Goal: Find specific page/section: Find specific page/section

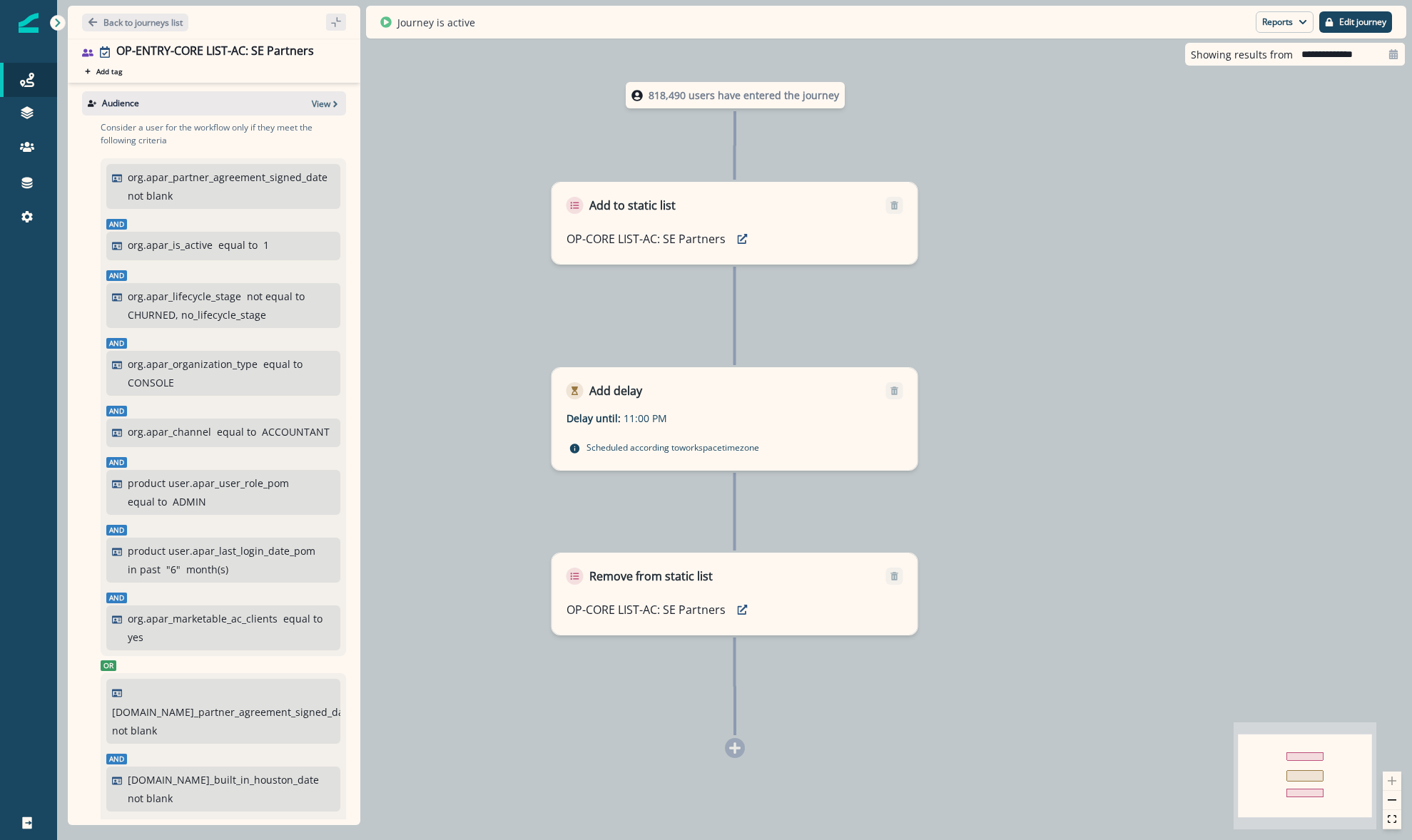
click at [138, 15] on button "Back to journeys list" at bounding box center [135, 22] width 106 height 17
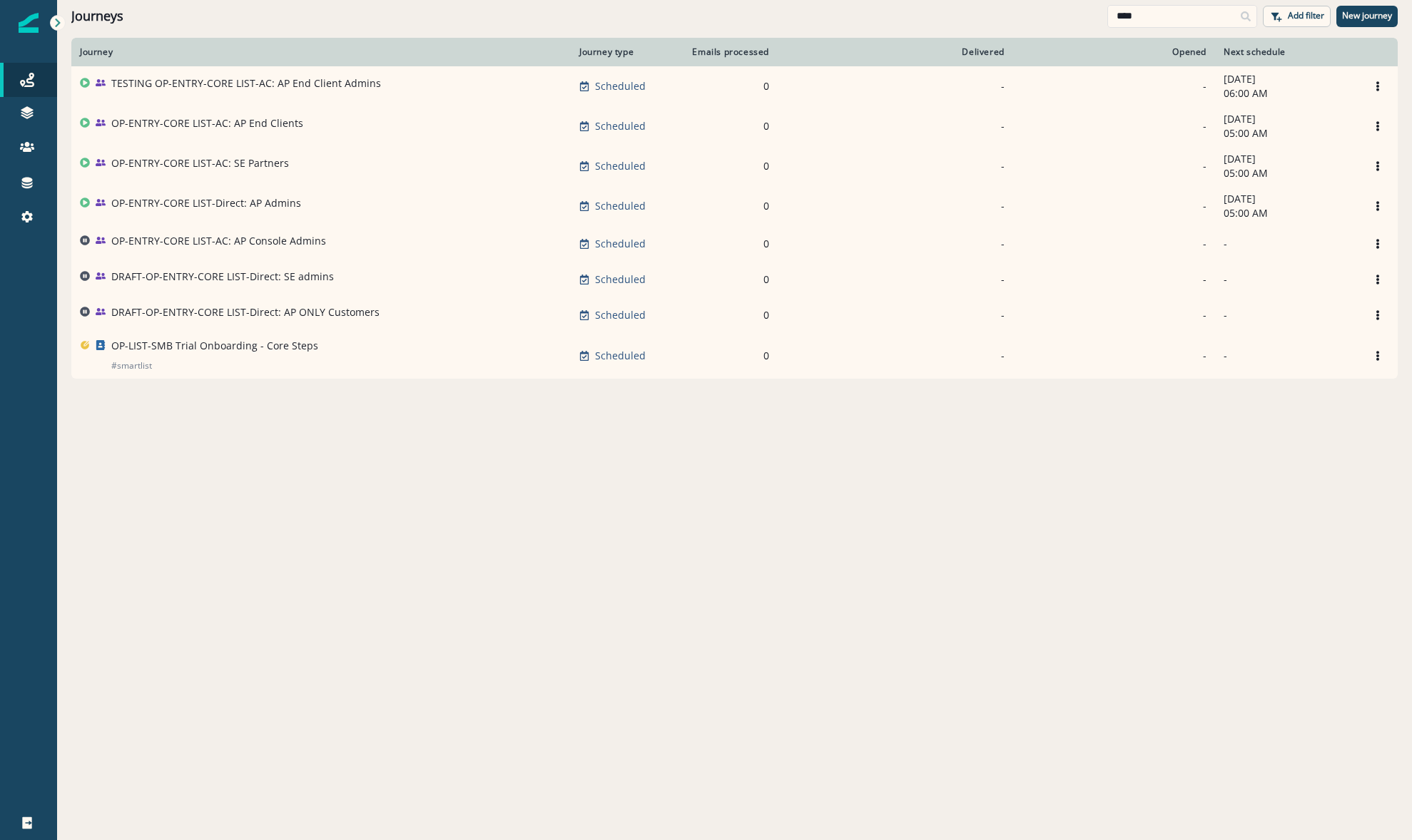
drag, startPoint x: 30, startPoint y: 69, endPoint x: 56, endPoint y: 60, distance: 27.5
click at [30, 69] on link "Journeys" at bounding box center [28, 79] width 57 height 34
drag, startPoint x: 1154, startPoint y: 21, endPoint x: 983, endPoint y: 15, distance: 171.1
click at [990, 15] on div "Journeys **** Add filter New journey" at bounding box center [734, 16] width 1355 height 32
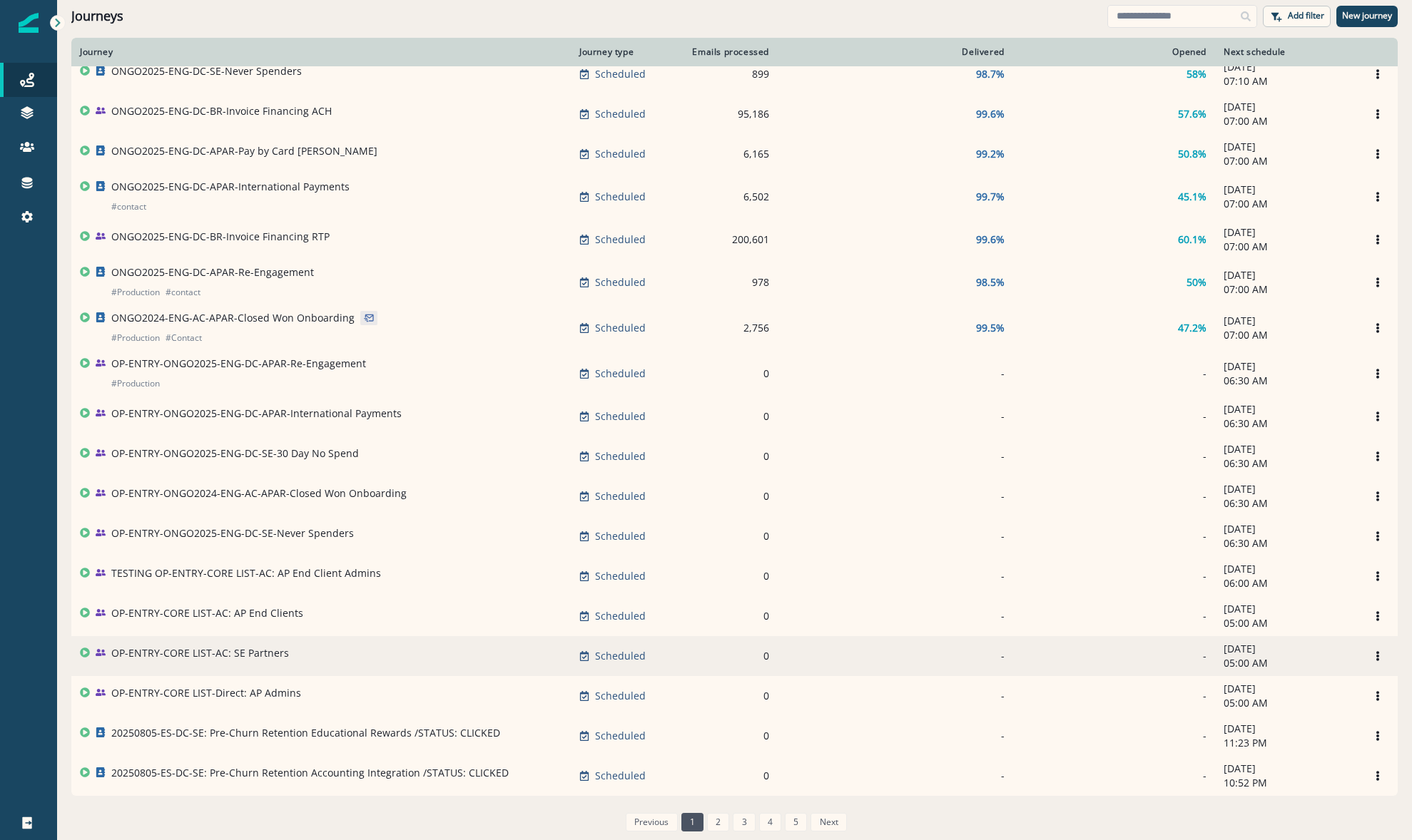
scroll to position [544, 0]
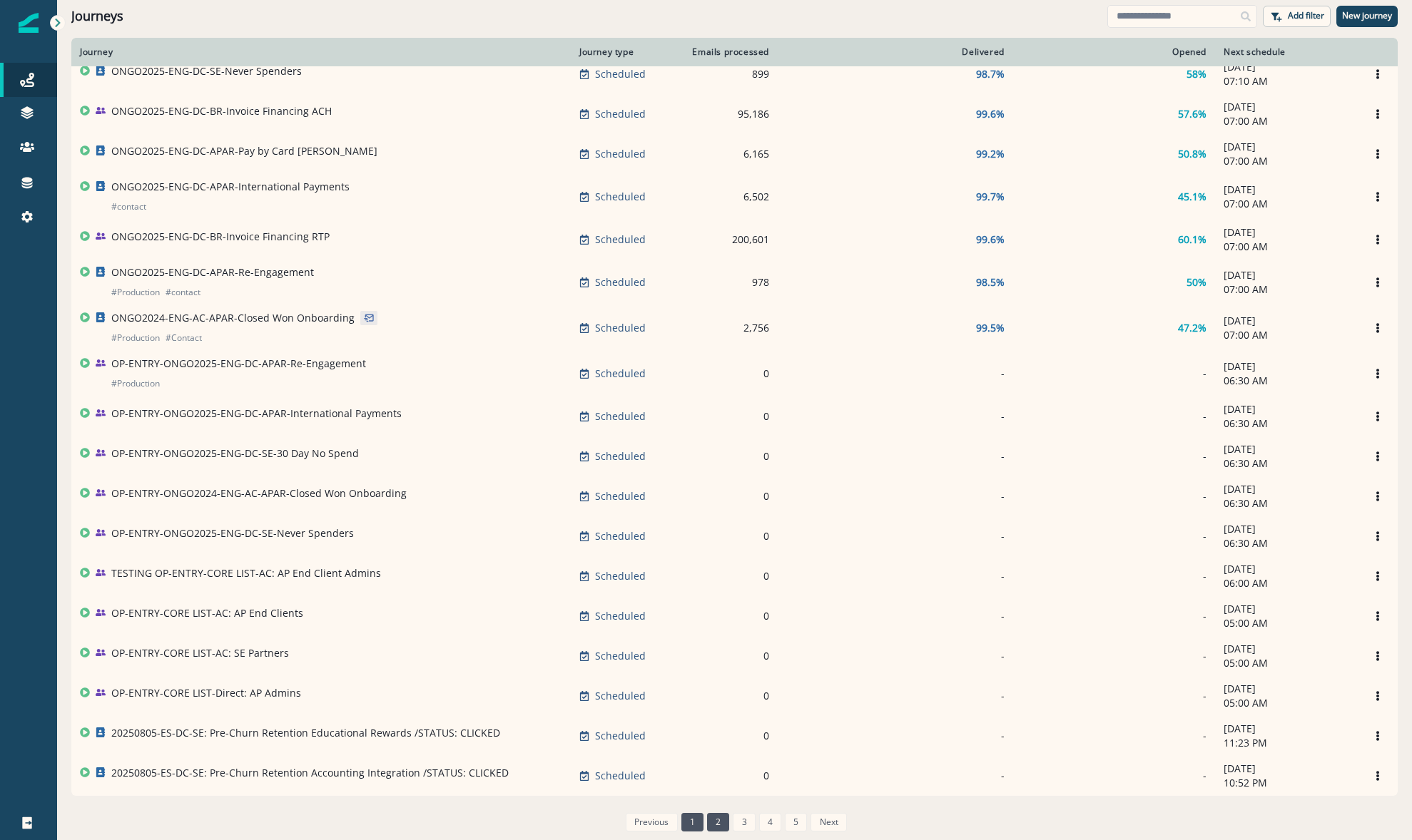
click at [728, 820] on link "2" at bounding box center [718, 823] width 22 height 18
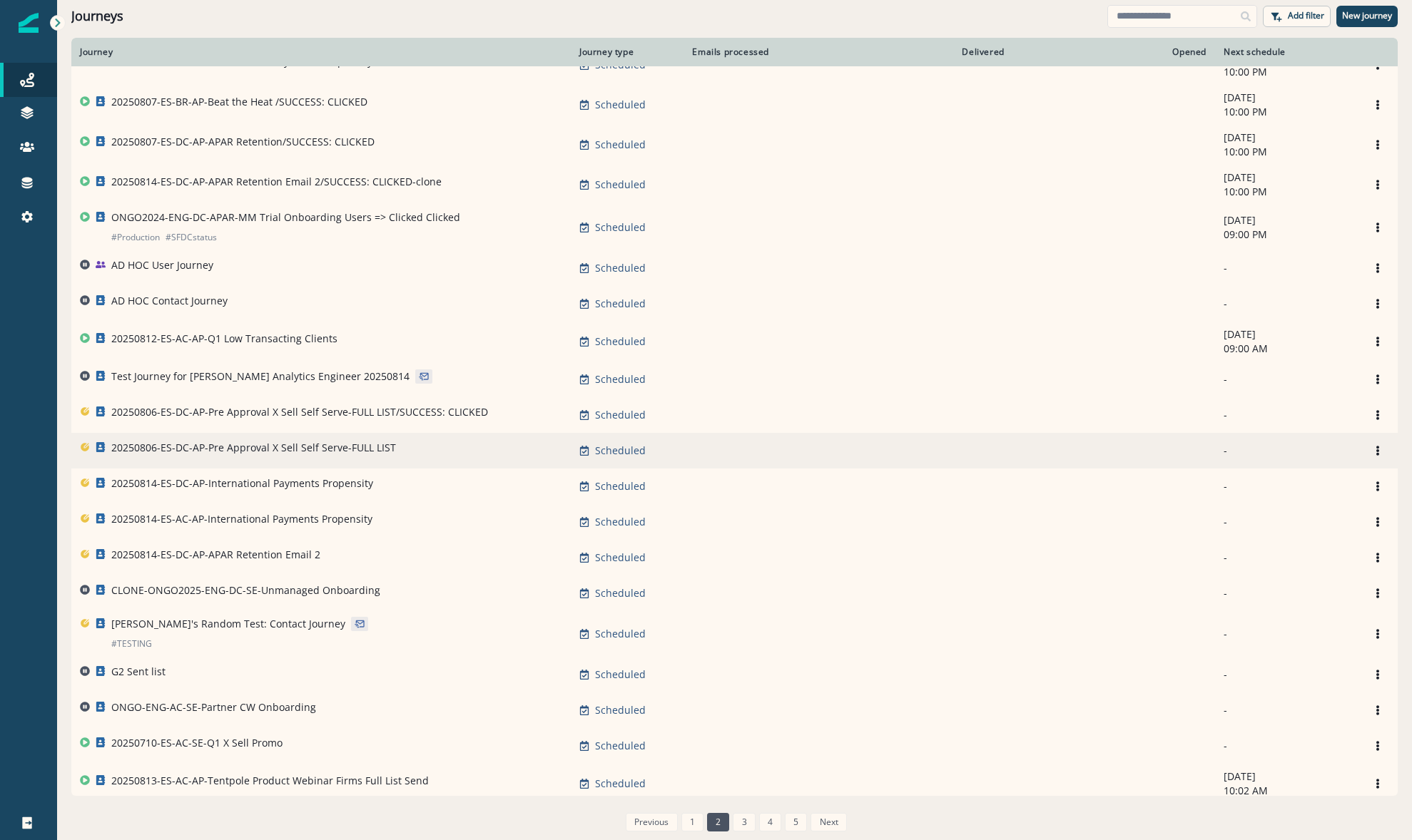
scroll to position [432, 0]
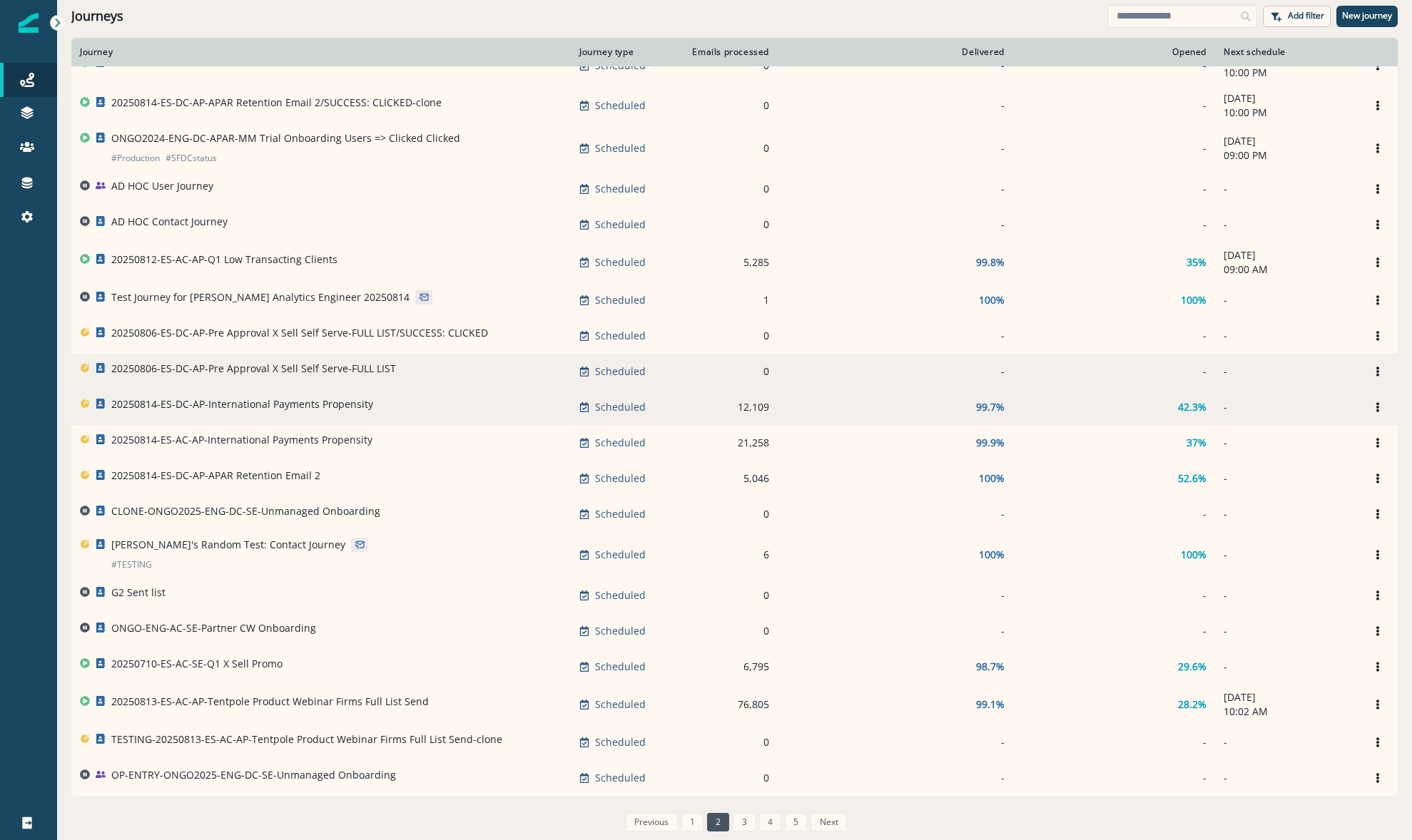
click at [219, 403] on p "20250814-ES-DC-AP-International Payments Propensity" at bounding box center [241, 404] width 261 height 15
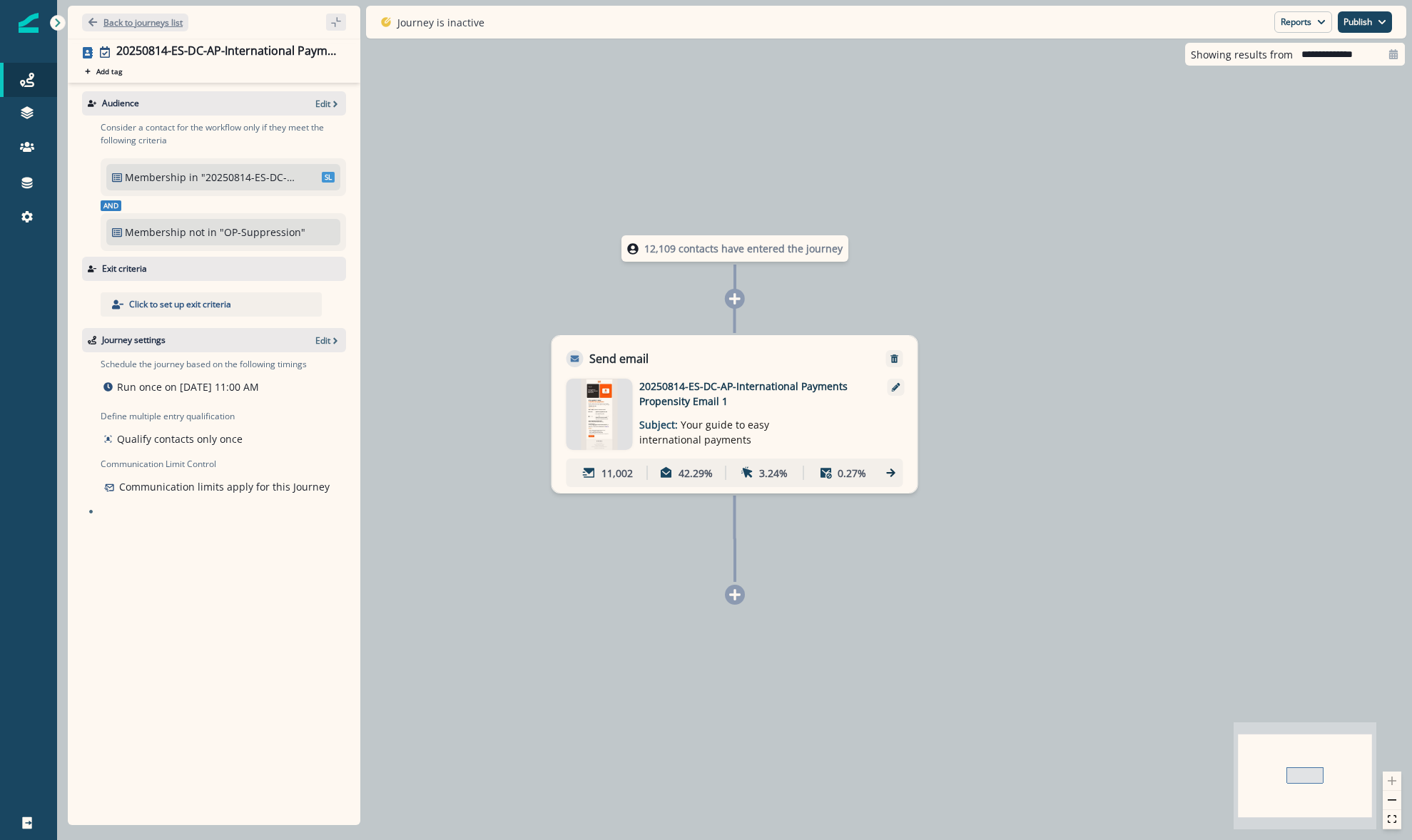
click at [102, 21] on button "Back to journeys list" at bounding box center [135, 22] width 106 height 17
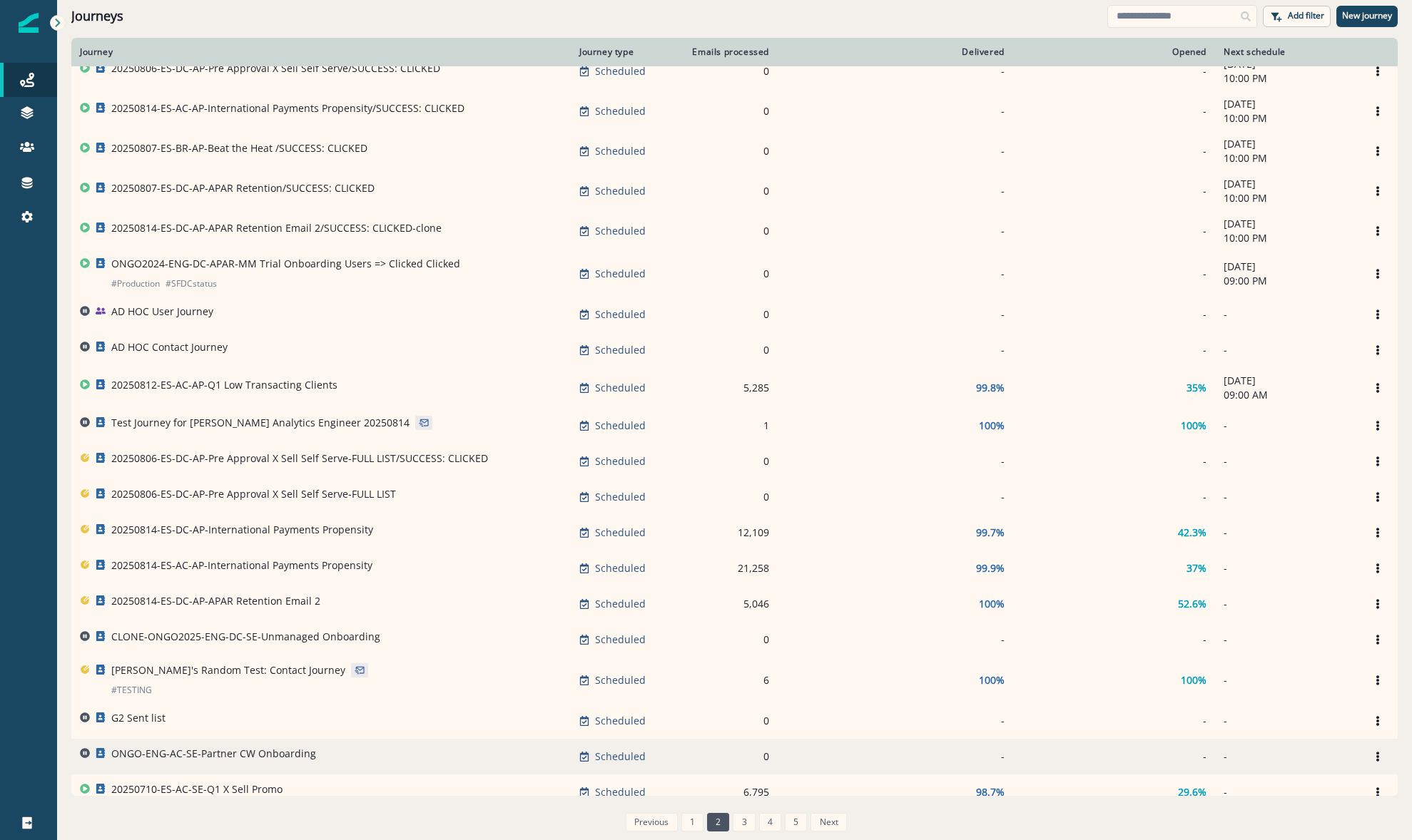
scroll to position [357, 0]
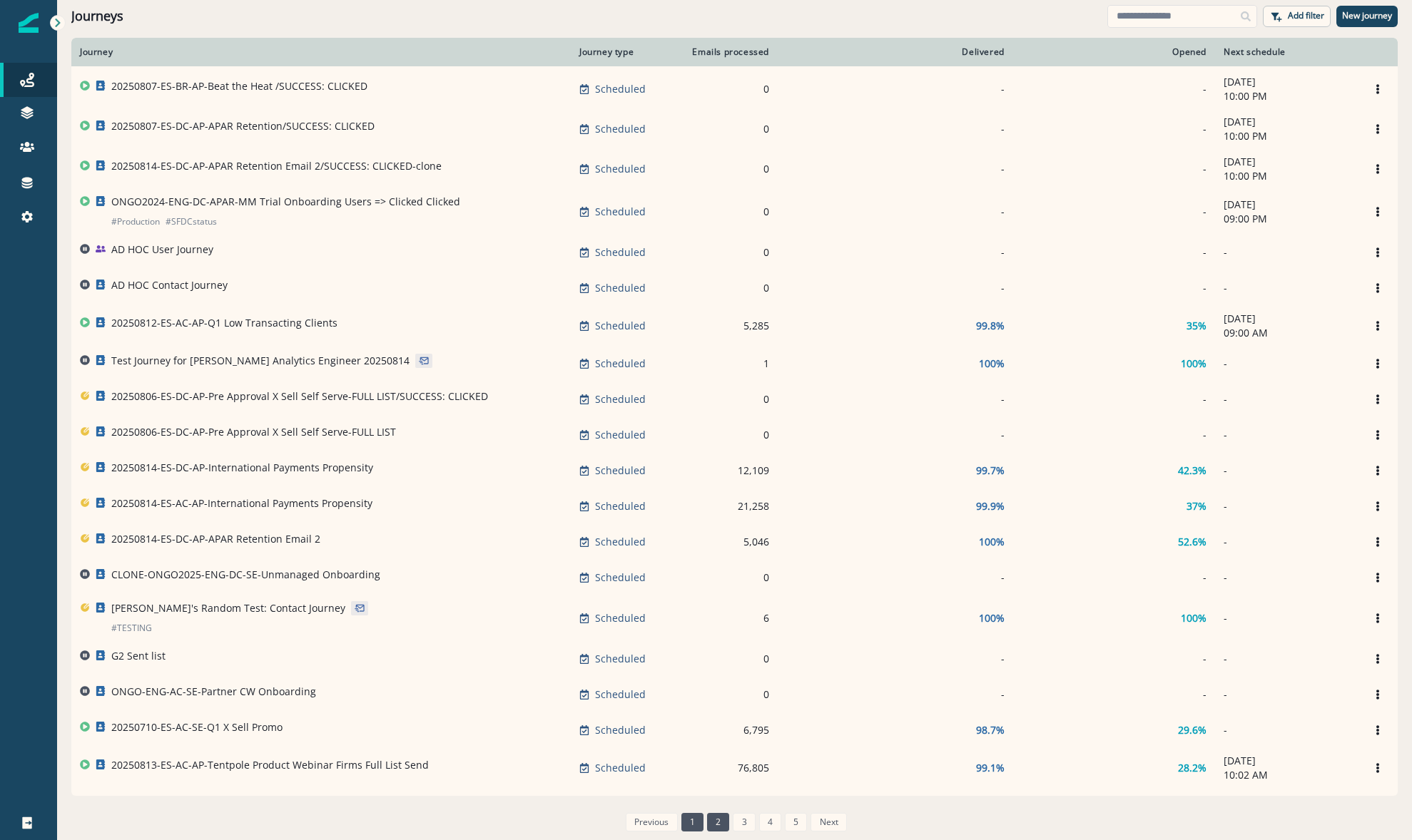
click at [698, 823] on link "1" at bounding box center [693, 823] width 22 height 18
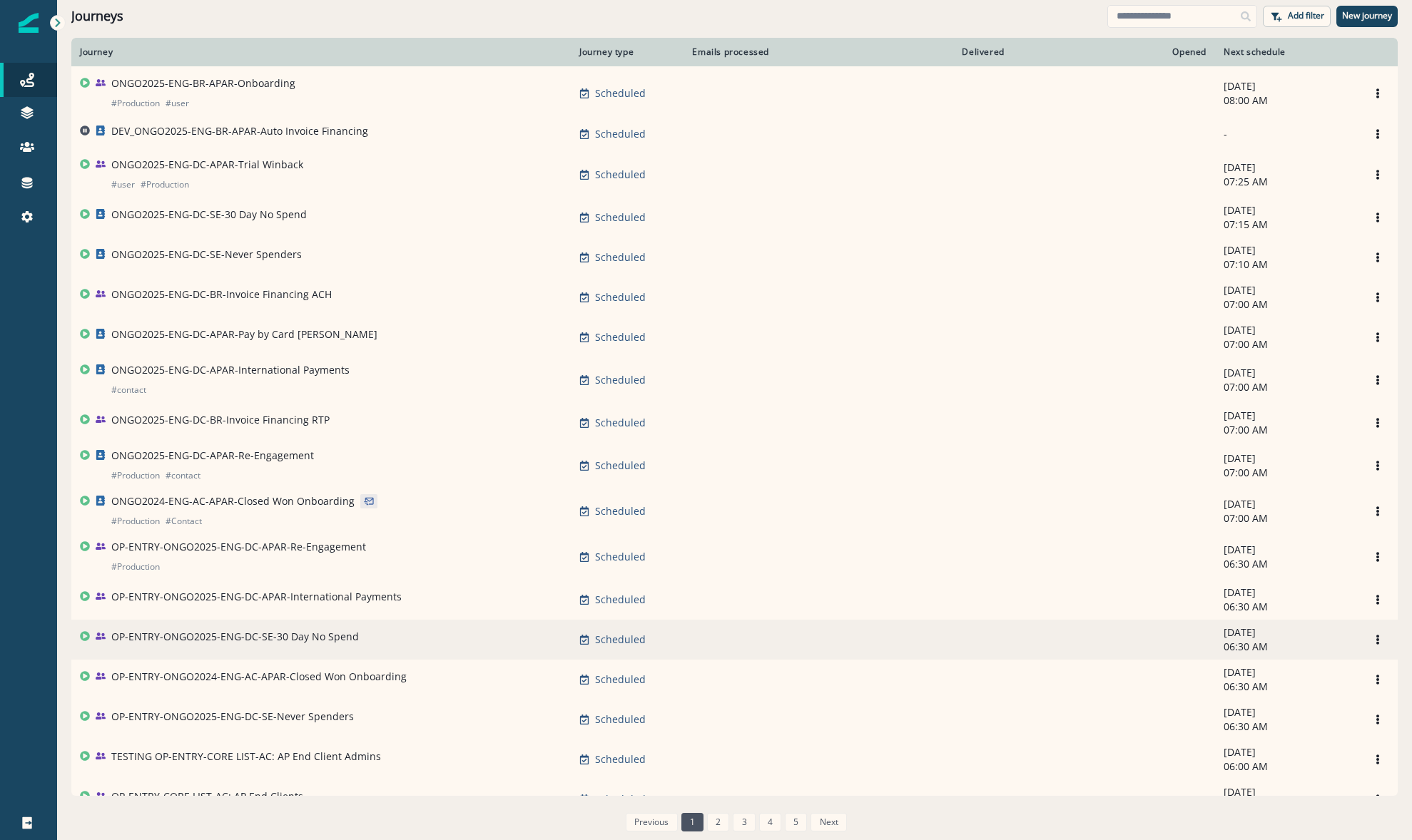
scroll to position [357, 0]
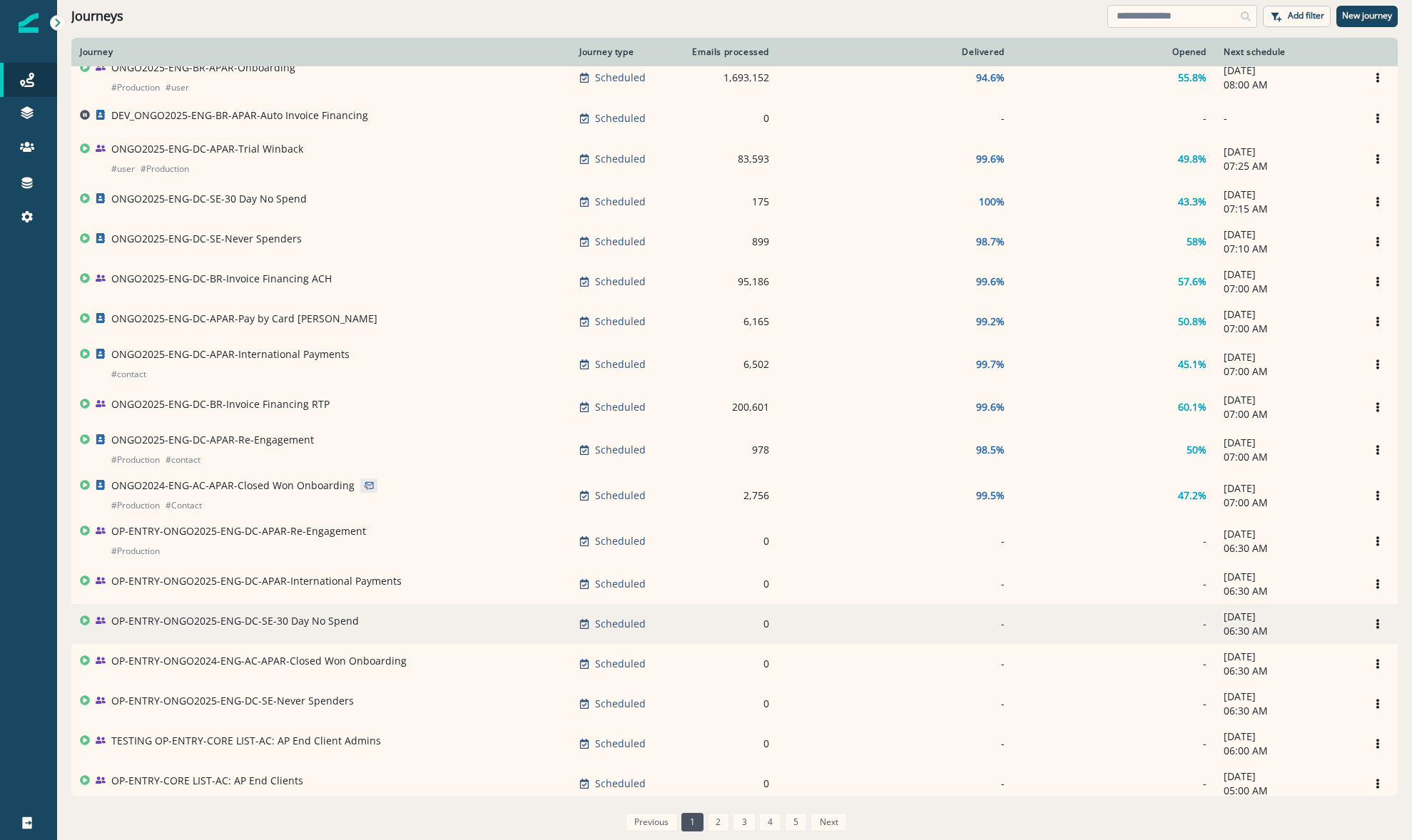
click at [1149, 6] on input at bounding box center [1182, 16] width 150 height 23
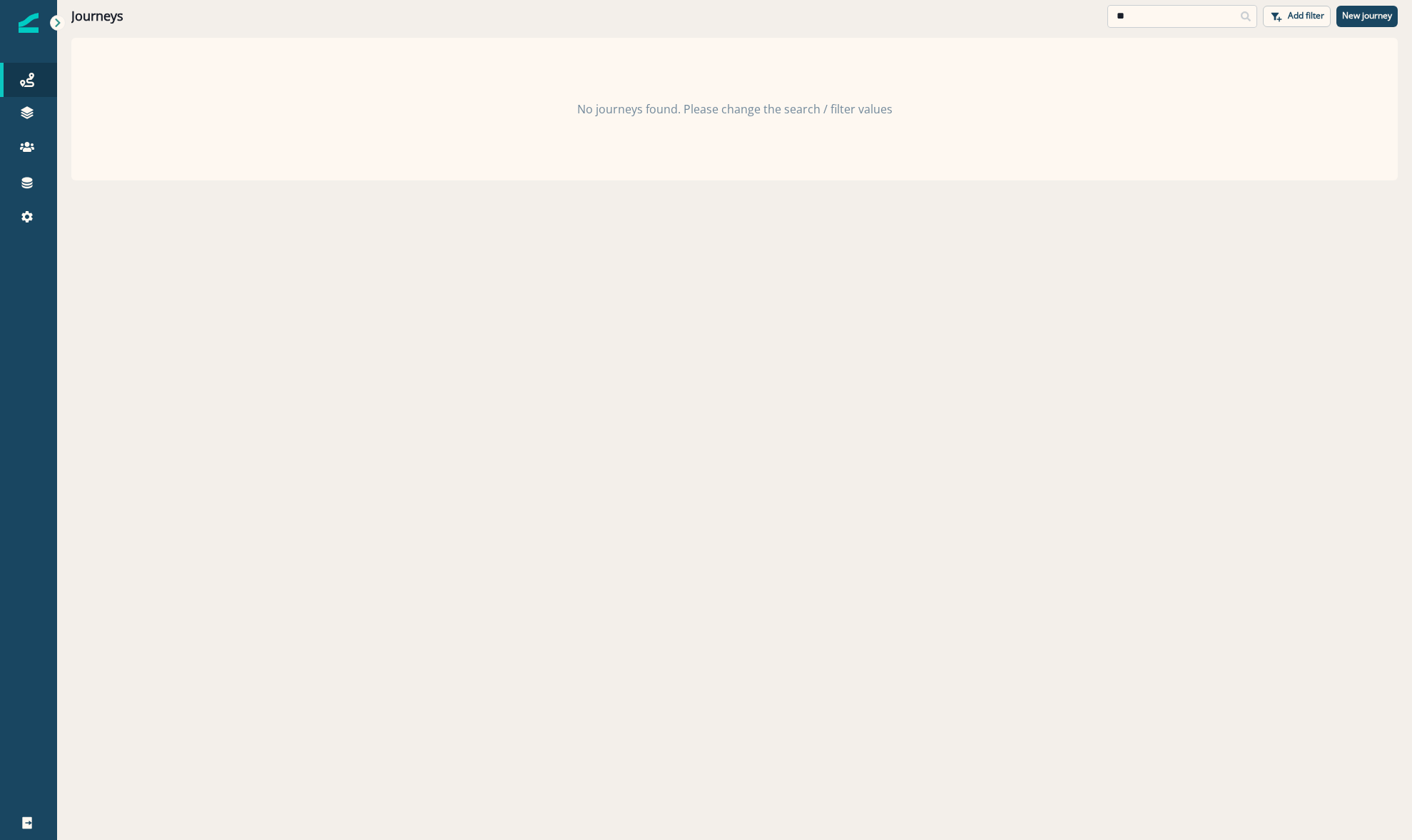
type input "*"
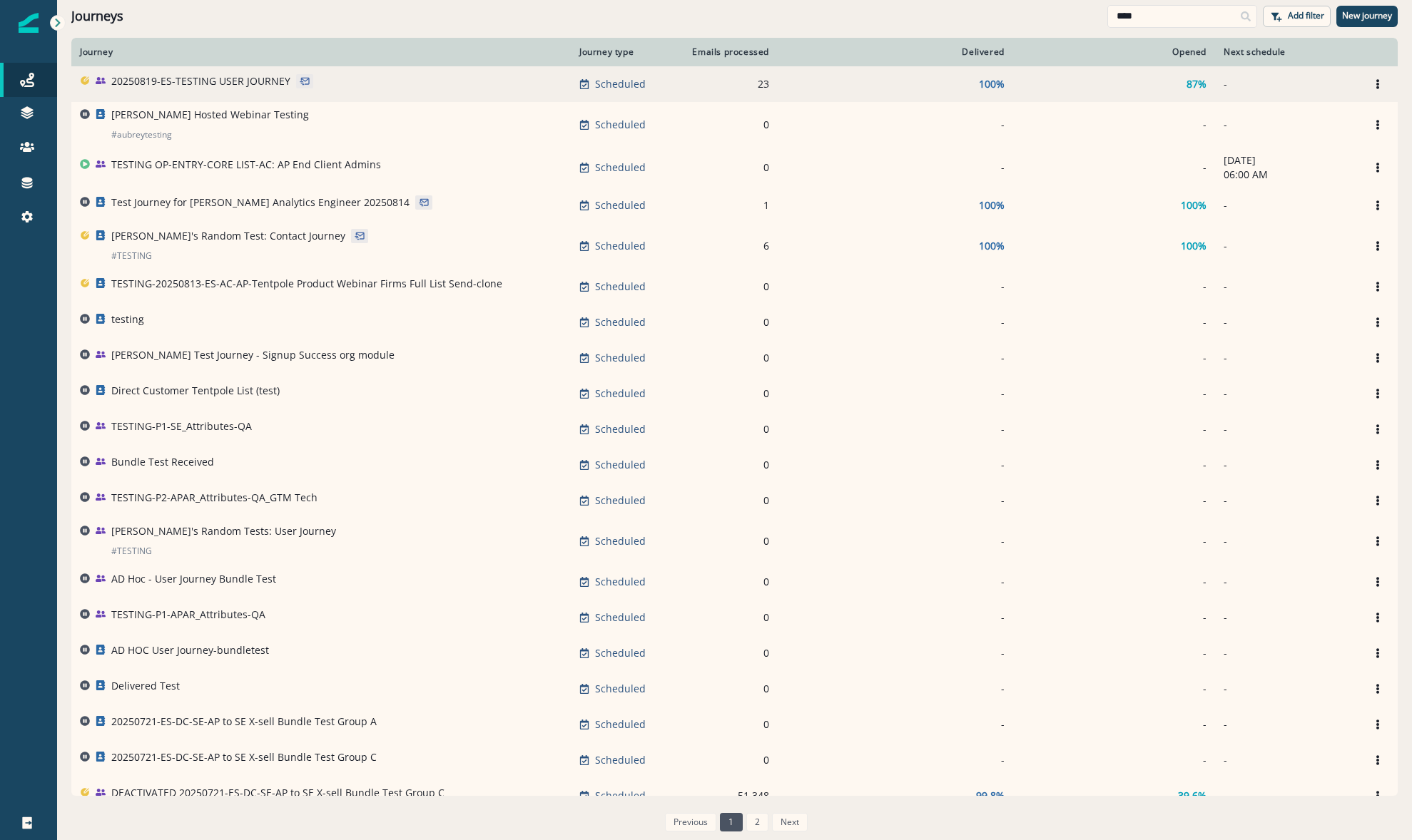
type input "****"
click at [139, 81] on p "20250819-ES-TESTING USER JOURNEY" at bounding box center [200, 82] width 179 height 15
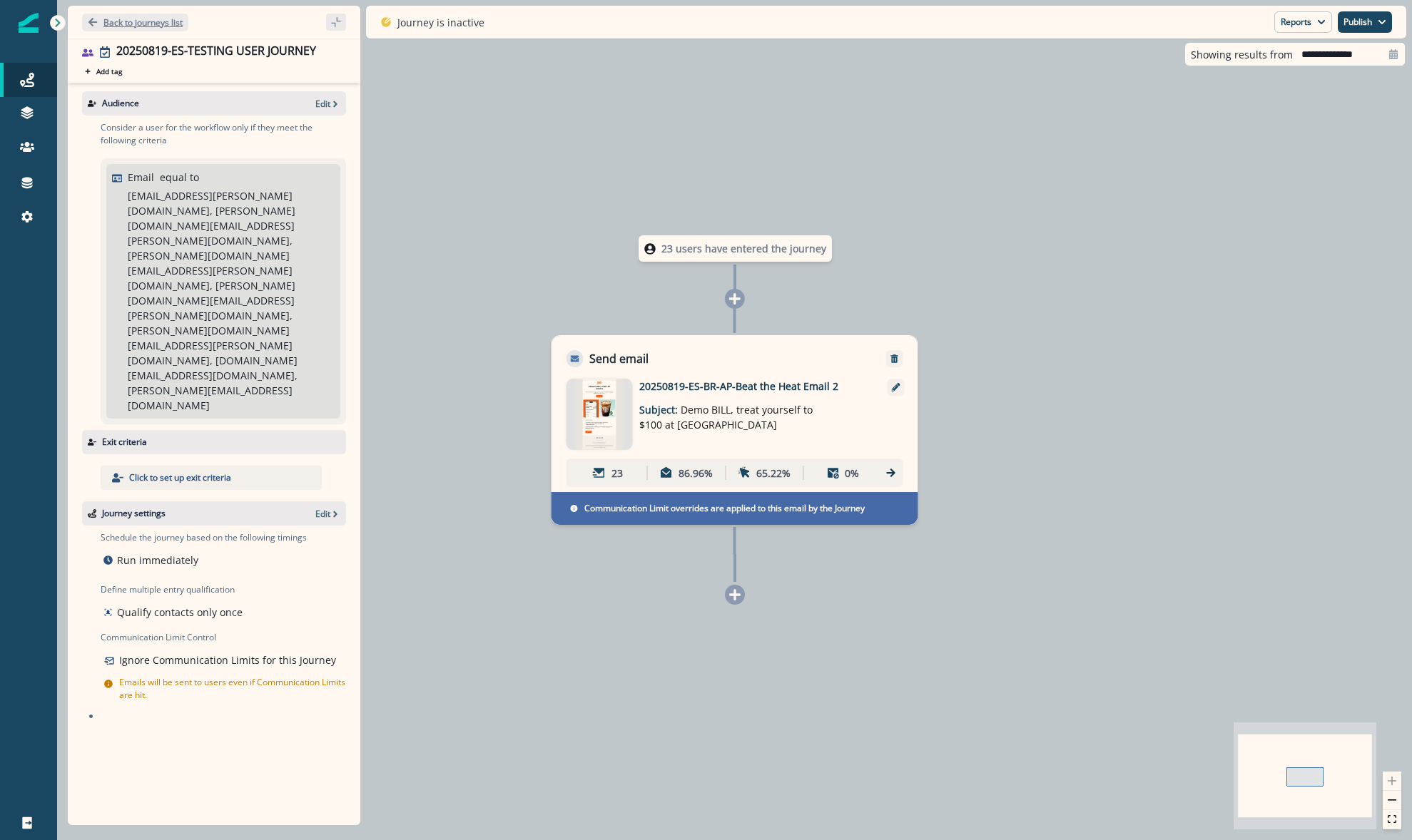
click at [109, 24] on p "Back to journeys list" at bounding box center [143, 22] width 79 height 12
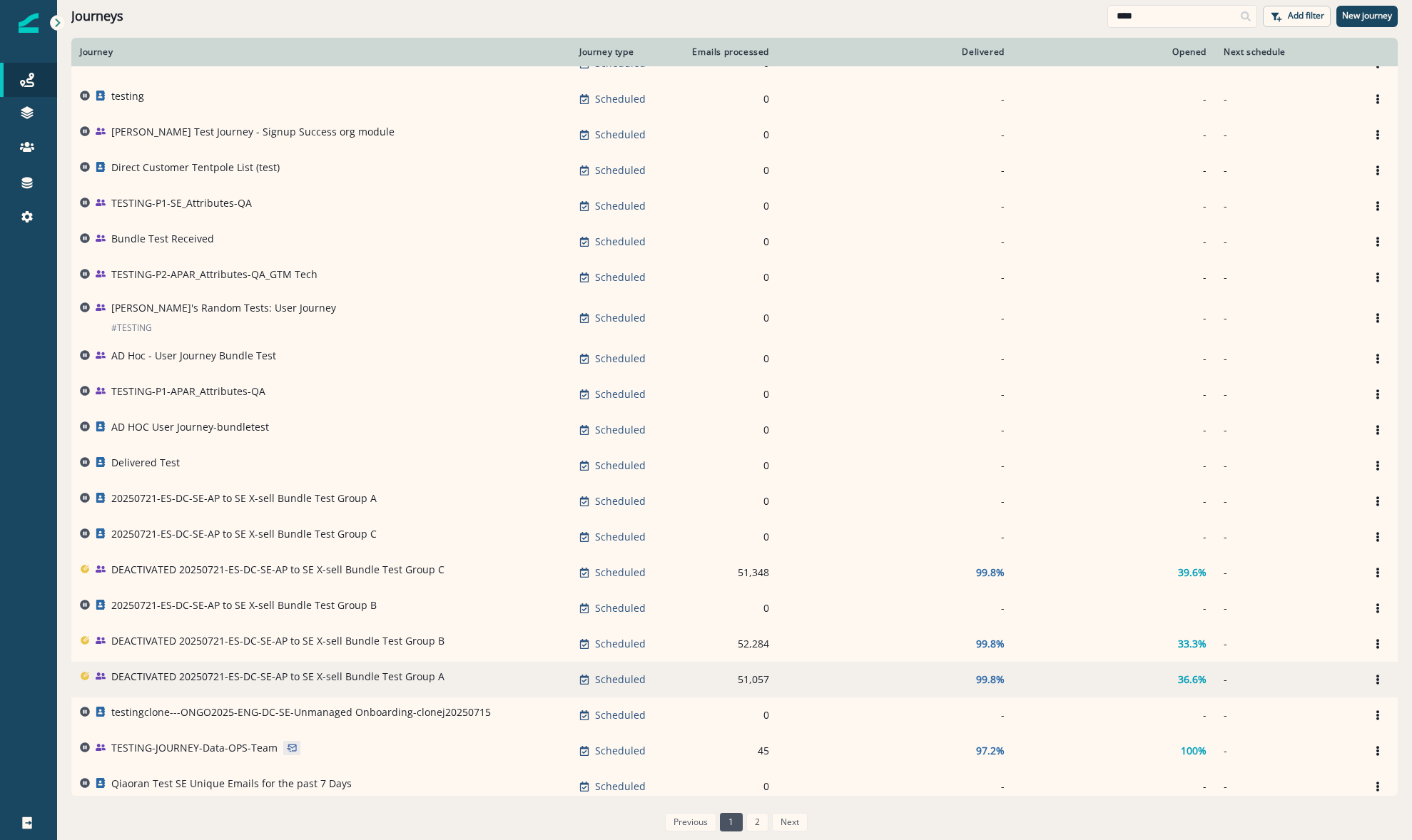
scroll to position [285, 0]
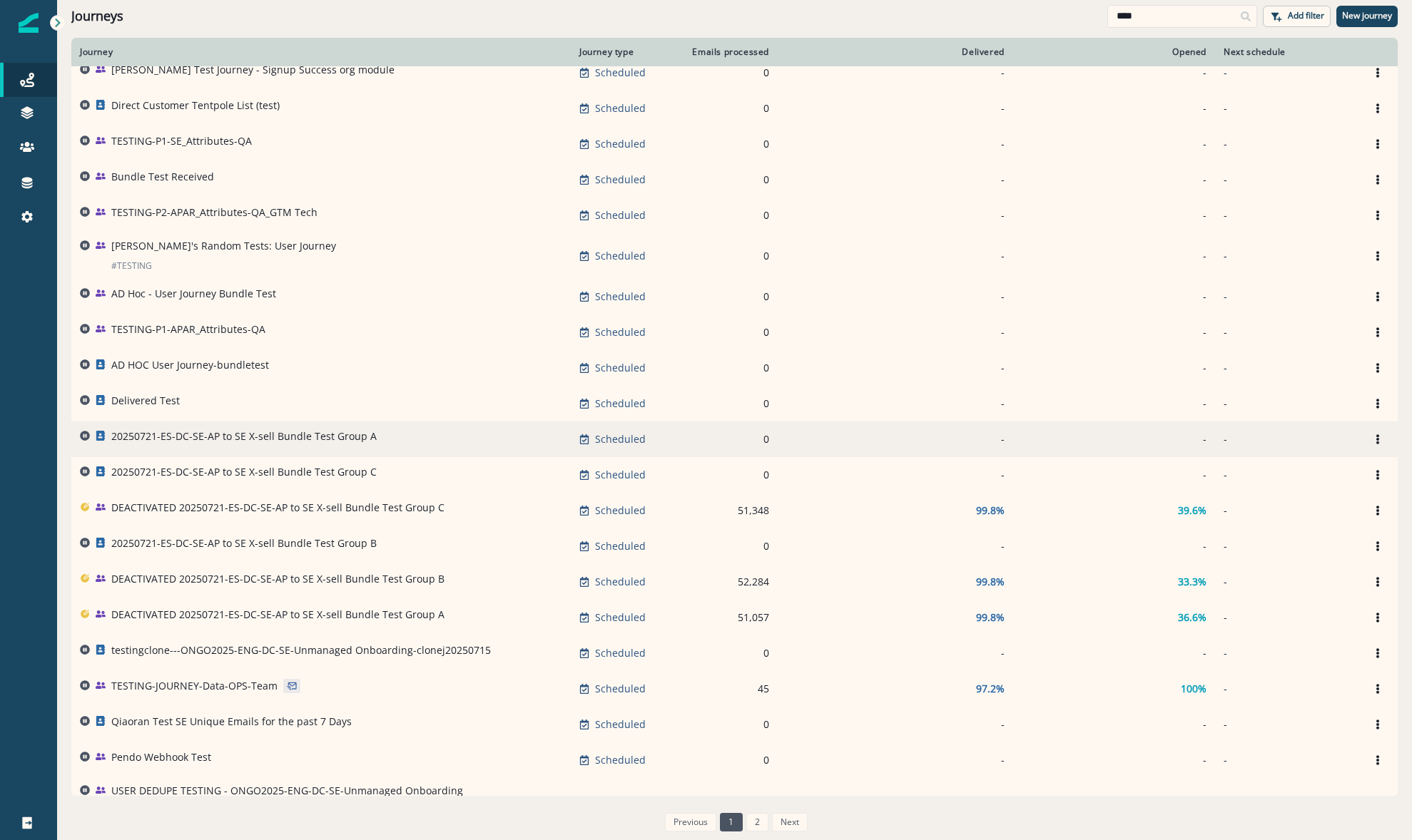
click at [214, 437] on p "20250721-ES-DC-SE-AP to SE X-sell Bundle Test Group A" at bounding box center [243, 437] width 265 height 15
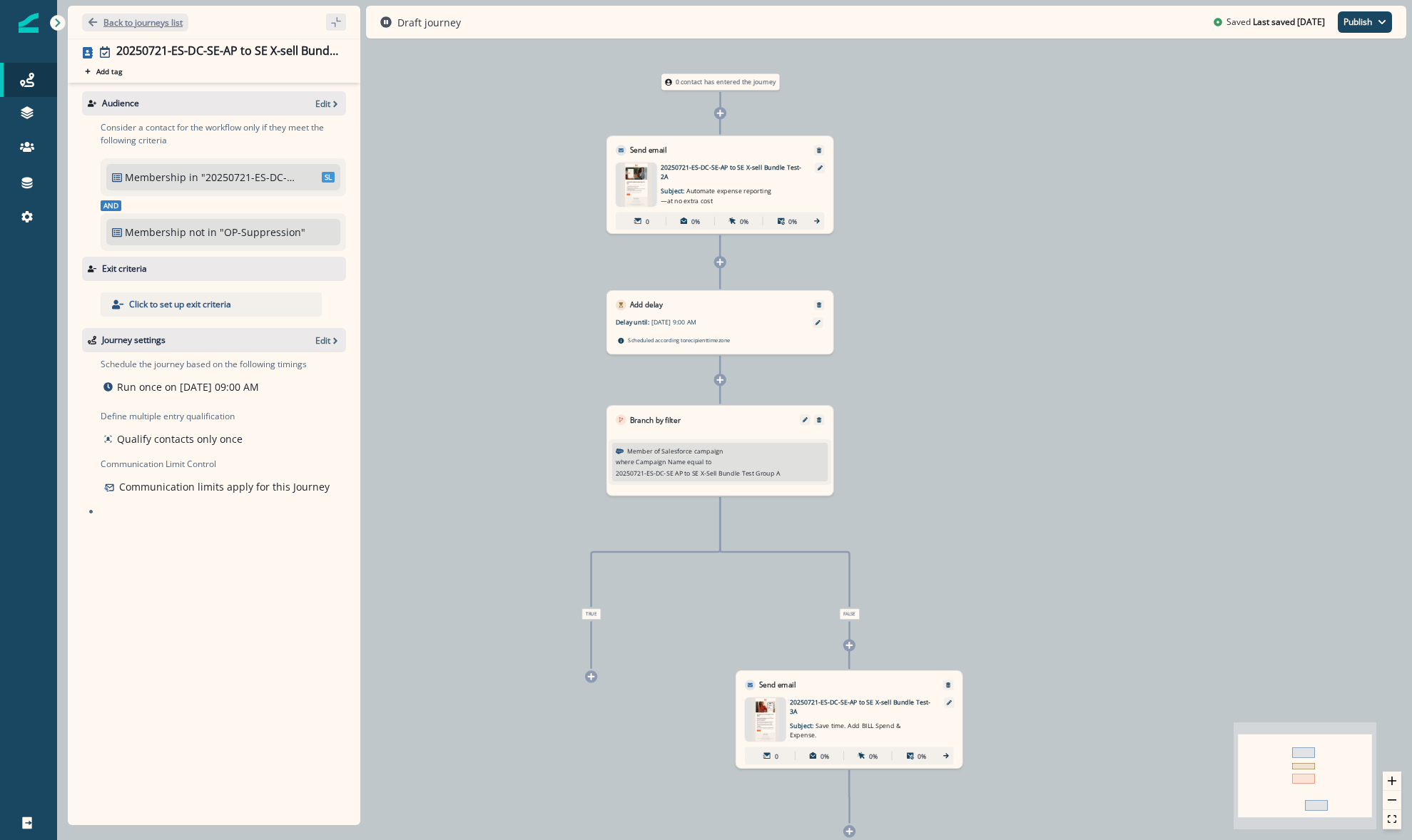
click at [135, 21] on p "Back to journeys list" at bounding box center [143, 22] width 79 height 12
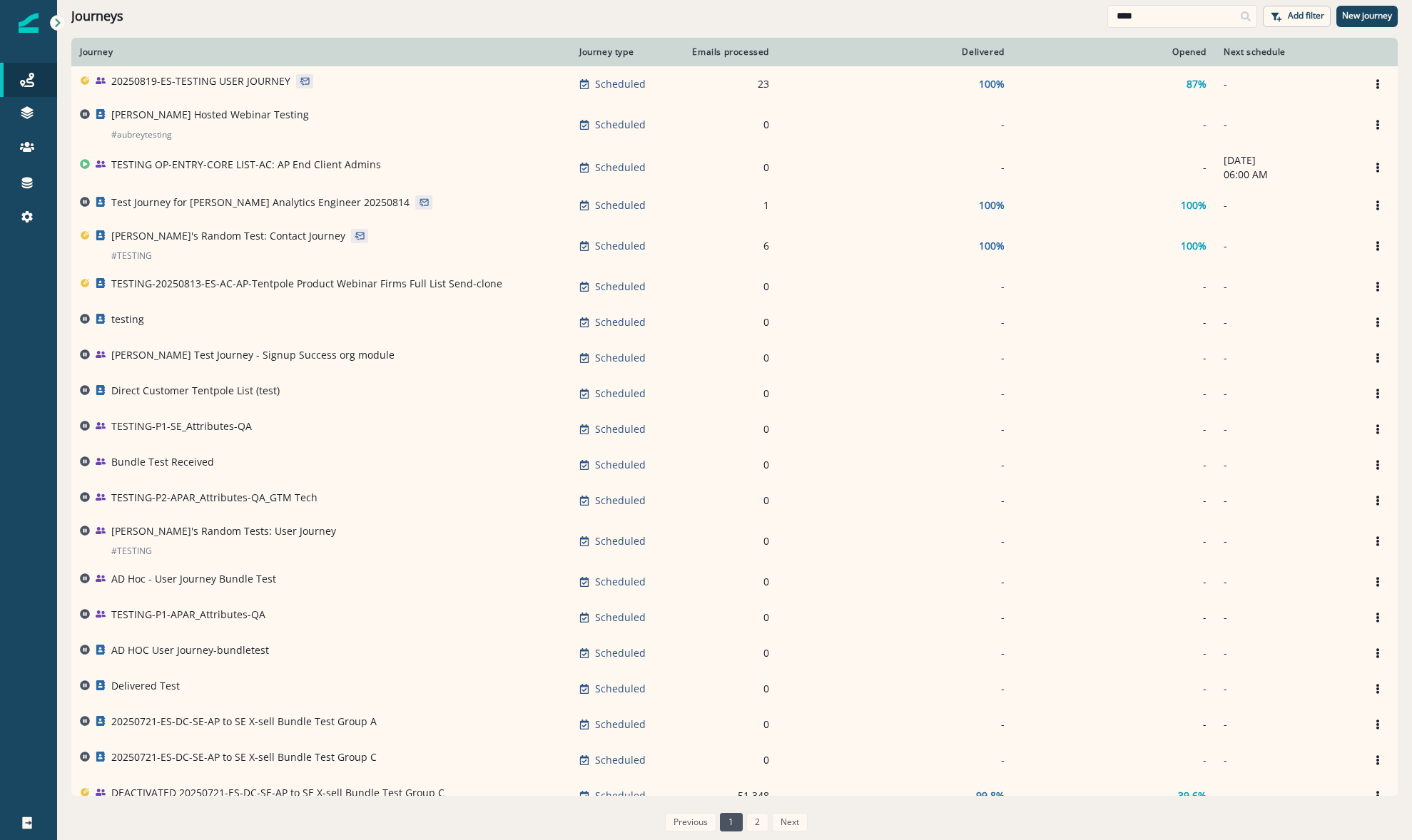
drag, startPoint x: 1206, startPoint y: 8, endPoint x: 764, endPoint y: 1, distance: 442.1
click at [868, 9] on div "Journeys **** Add filter New journey" at bounding box center [734, 16] width 1355 height 32
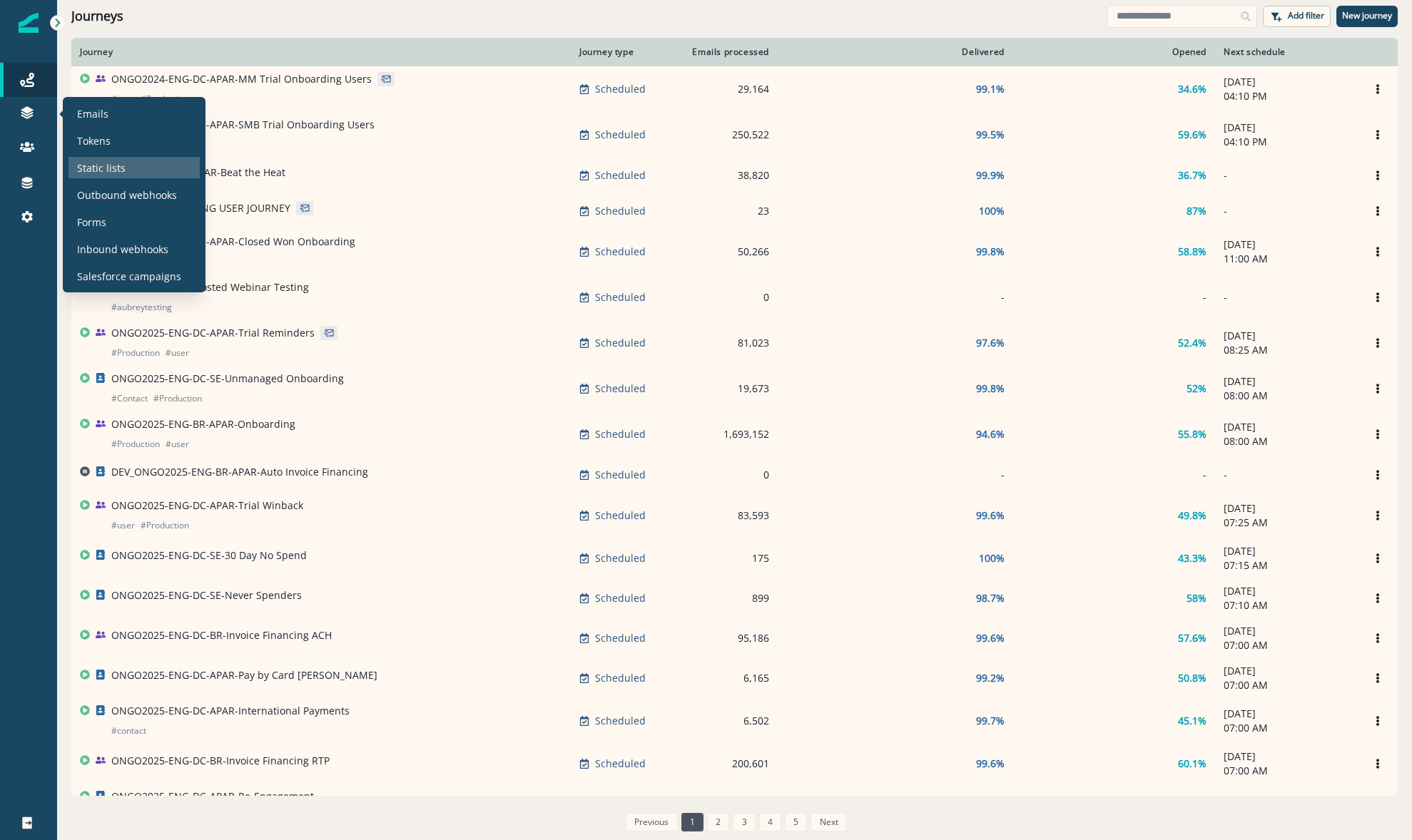
click at [94, 166] on p "Static lists" at bounding box center [101, 168] width 49 height 15
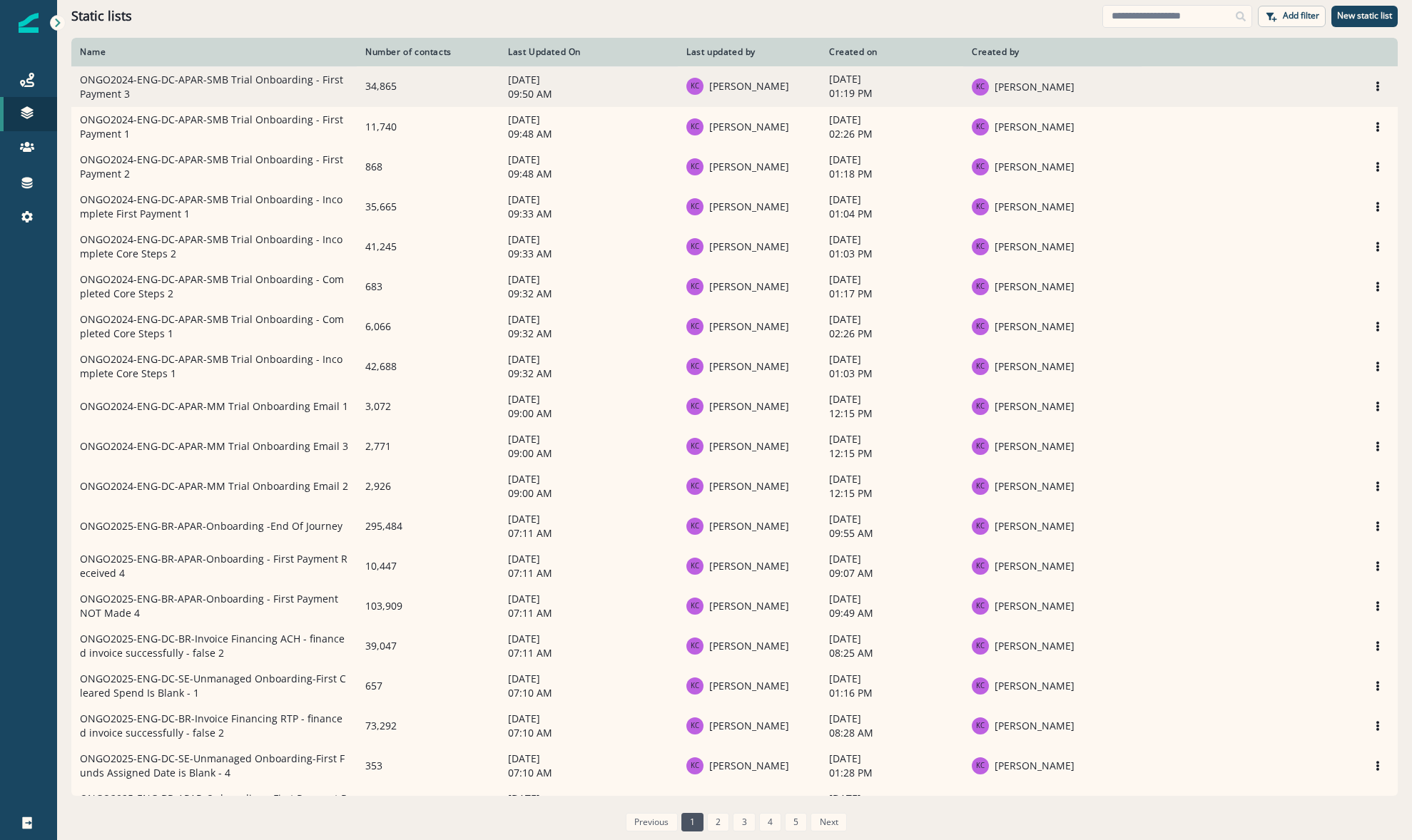
click at [241, 87] on td "ONGO2024-ENG-DC-APAR-SMB Trial Onboarding - First Payment 3" at bounding box center [214, 86] width 285 height 40
